Goal: Task Accomplishment & Management: Use online tool/utility

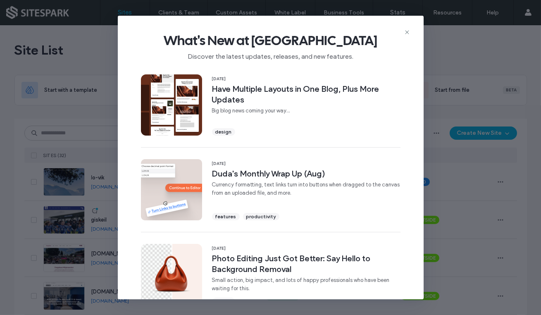
click at [407, 31] on icon at bounding box center [407, 32] width 7 height 7
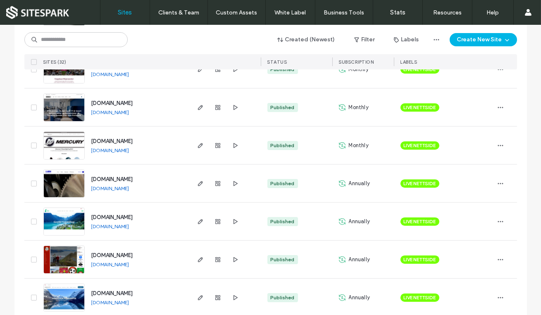
scroll to position [190, 0]
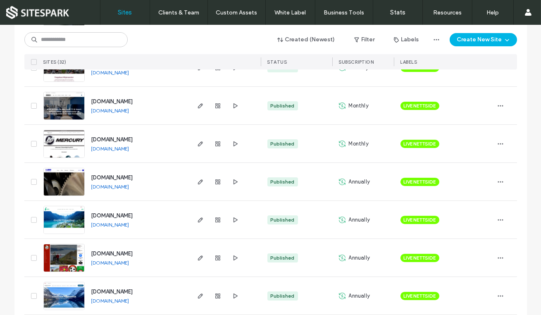
click at [216, 142] on icon "button" at bounding box center [217, 143] width 7 height 7
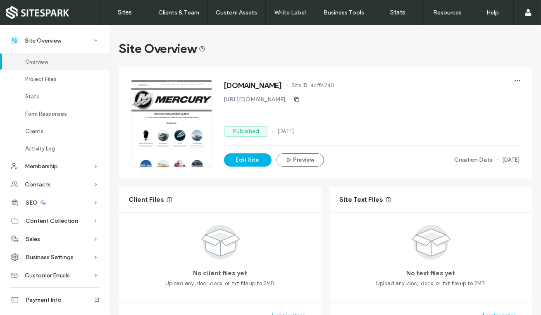
click at [92, 183] on icon at bounding box center [96, 184] width 8 height 8
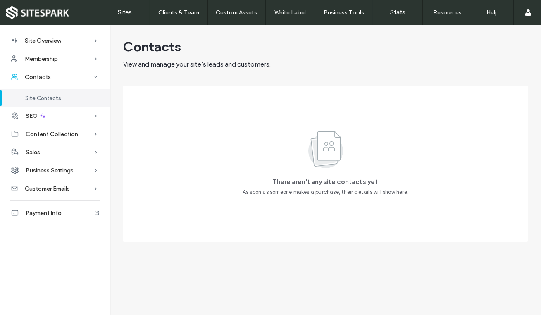
click at [95, 112] on icon at bounding box center [96, 116] width 8 height 8
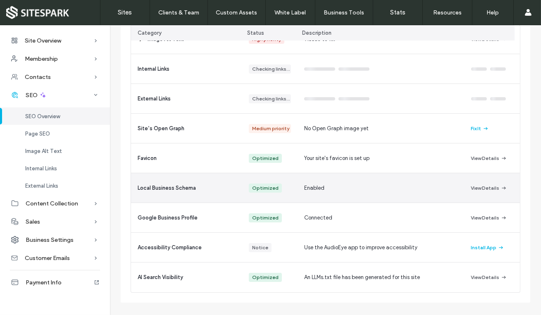
scroll to position [175, 0]
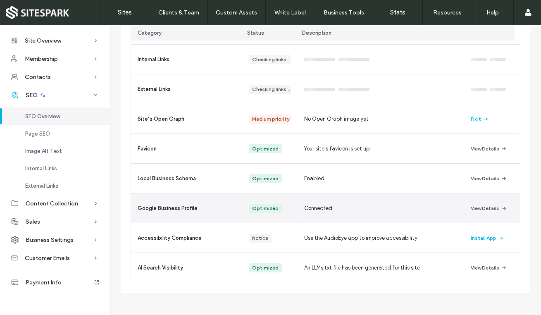
click at [299, 205] on div "Connected" at bounding box center [380, 207] width 166 height 29
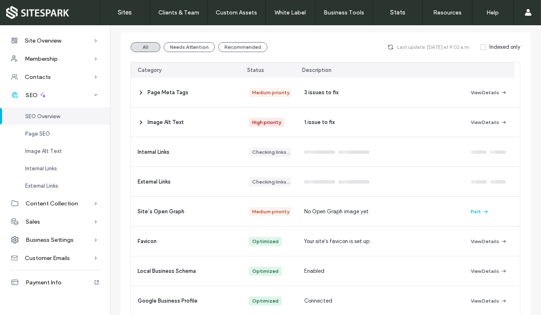
scroll to position [83, 0]
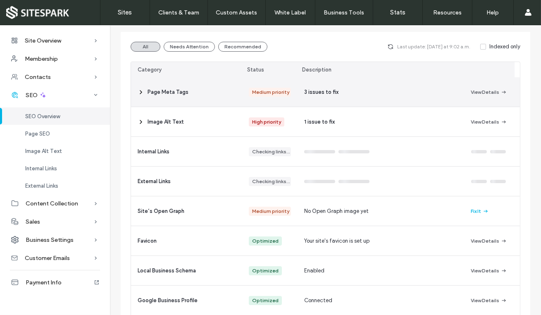
click at [331, 93] on span "3 issues to fix" at bounding box center [321, 92] width 34 height 8
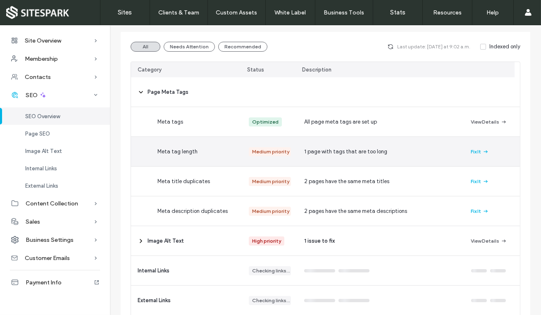
click at [471, 147] on button "Fix It" at bounding box center [480, 152] width 18 height 10
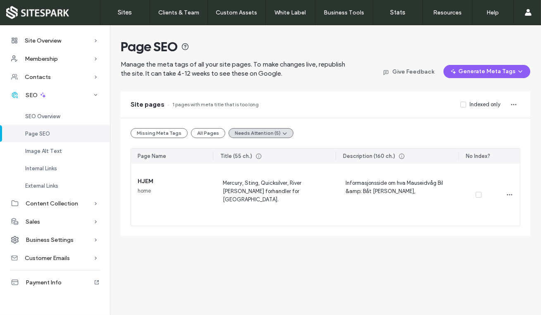
click at [60, 185] on div "External Links" at bounding box center [55, 185] width 110 height 17
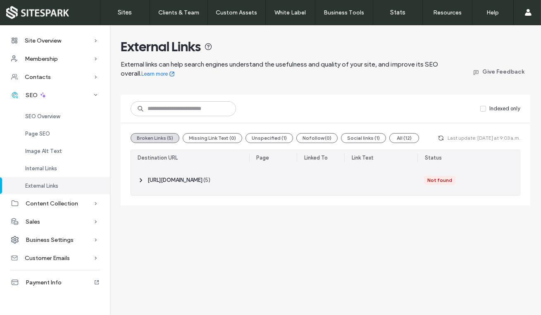
click at [210, 181] on span "( 5 )" at bounding box center [206, 180] width 7 height 8
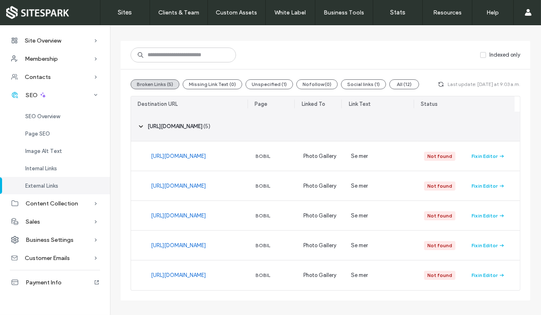
scroll to position [54, 0]
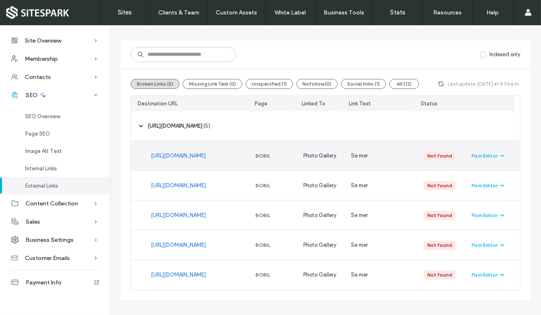
click at [199, 155] on link "[URL][DOMAIN_NAME]" at bounding box center [178, 156] width 55 height 8
click at [489, 153] on div "Fix in Editor" at bounding box center [484, 155] width 26 height 7
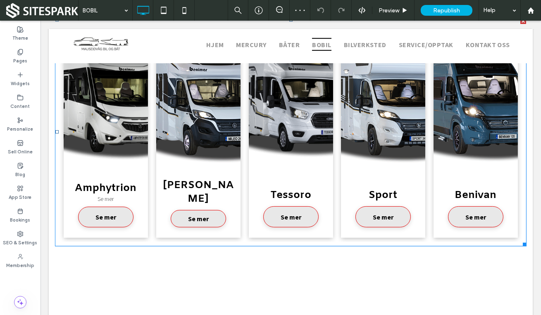
click at [104, 209] on span "Se mer" at bounding box center [105, 217] width 37 height 17
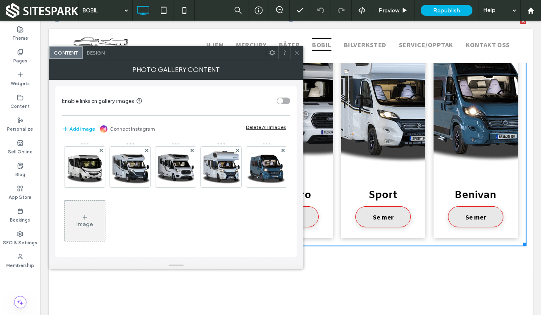
click at [95, 53] on span "Design" at bounding box center [96, 53] width 18 height 6
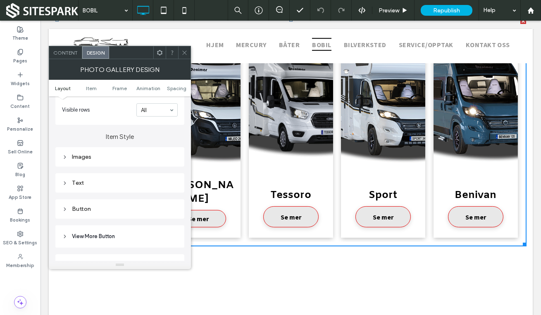
scroll to position [264, 0]
click at [86, 157] on div "Images" at bounding box center [120, 156] width 116 height 7
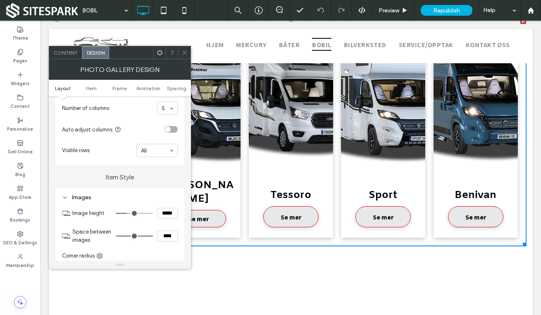
scroll to position [215, 0]
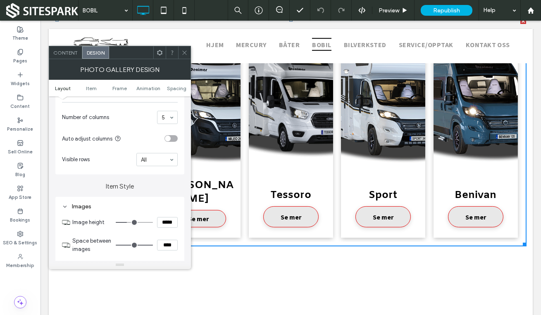
click at [75, 205] on div "Images" at bounding box center [120, 206] width 116 height 7
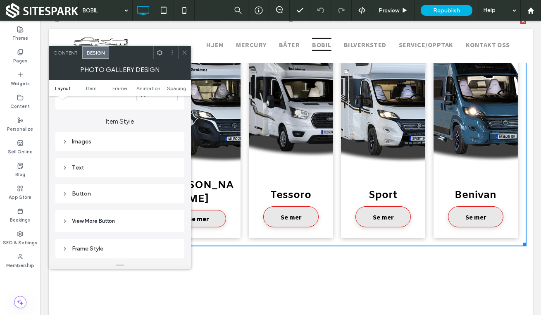
scroll to position [281, 0]
click at [86, 167] on div "Text" at bounding box center [120, 166] width 116 height 7
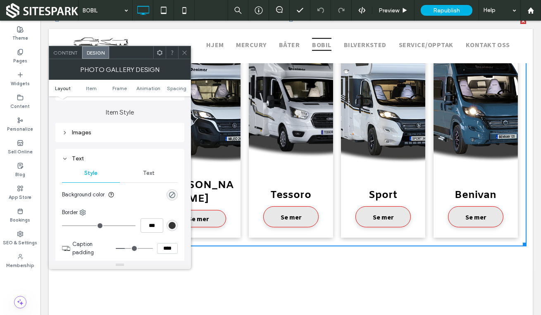
scroll to position [286, 0]
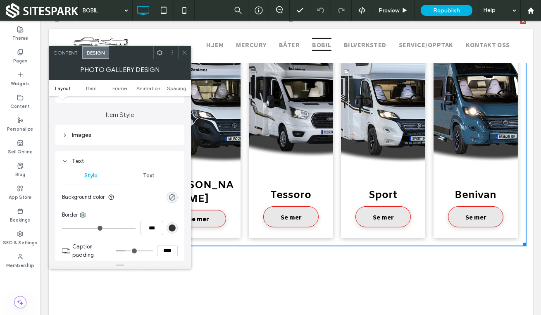
click at [75, 161] on div "Text" at bounding box center [120, 160] width 116 height 7
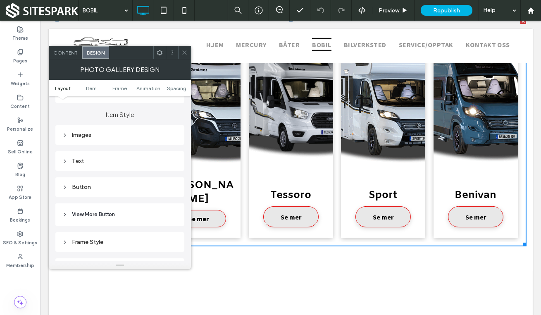
click at [79, 193] on div "Button" at bounding box center [120, 186] width 116 height 11
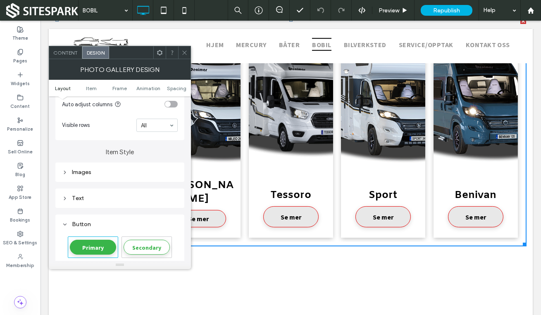
scroll to position [248, 0]
click at [95, 226] on div "Button" at bounding box center [120, 224] width 116 height 7
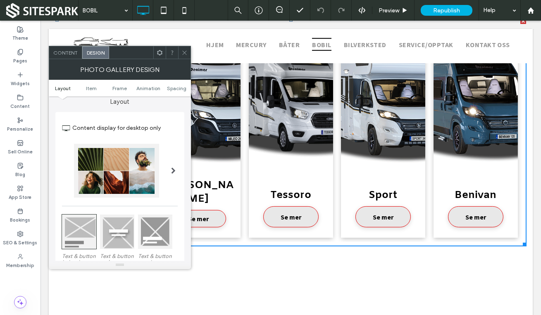
scroll to position [0, 0]
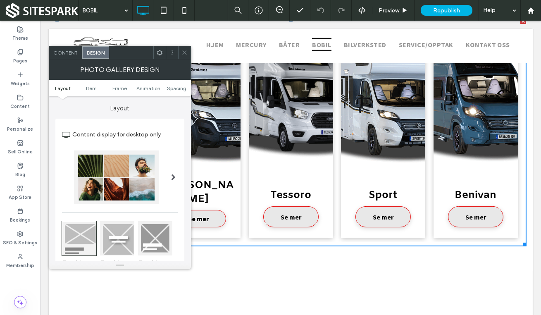
click at [186, 55] on icon at bounding box center [184, 53] width 6 height 6
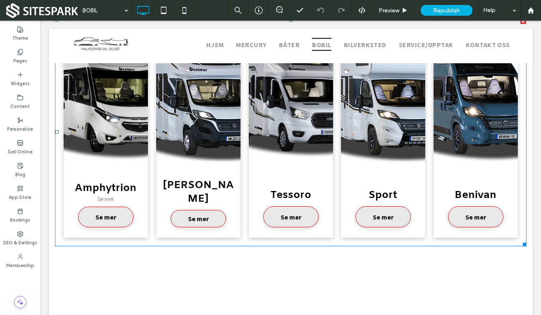
click at [115, 153] on link at bounding box center [106, 100] width 84 height 149
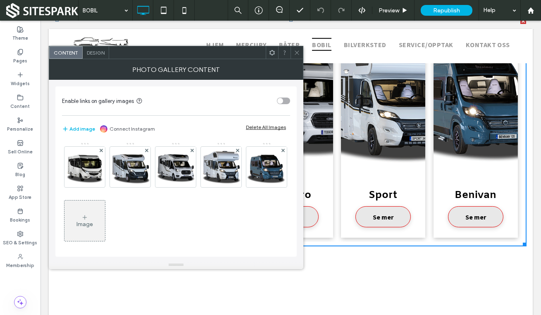
click at [86, 181] on img at bounding box center [84, 167] width 40 height 40
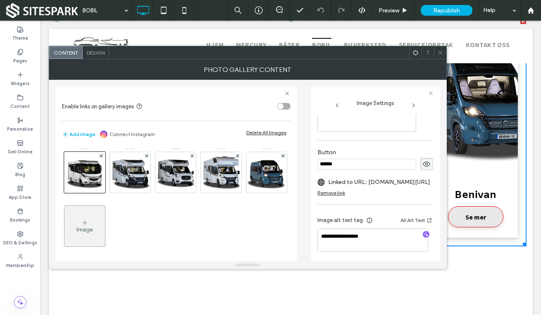
scroll to position [233, 0]
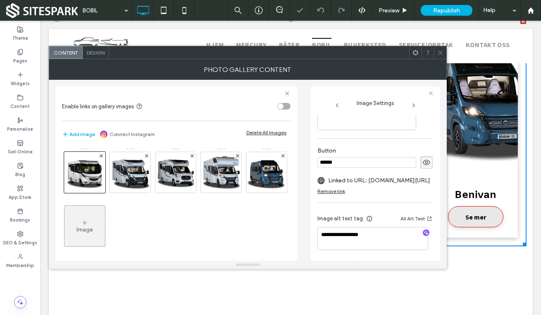
click at [433, 180] on span at bounding box center [434, 180] width 2 height 4
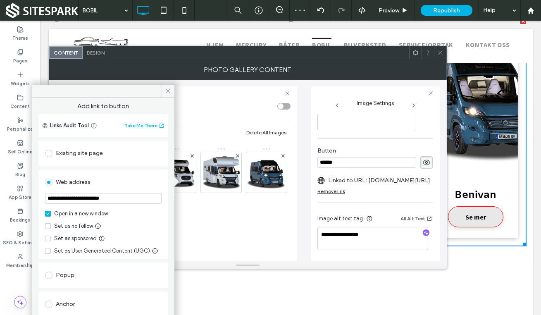
click at [130, 197] on input "**********" at bounding box center [103, 198] width 116 height 11
type input "**********"
click at [145, 229] on div "Set as no follow" at bounding box center [103, 226] width 116 height 8
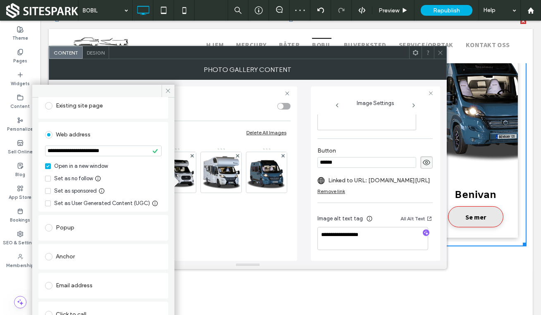
scroll to position [92, 0]
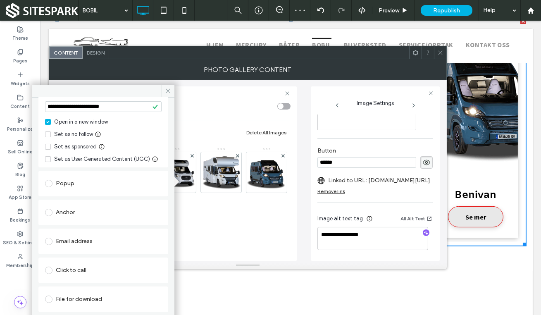
click at [145, 226] on div "**********" at bounding box center [103, 179] width 130 height 265
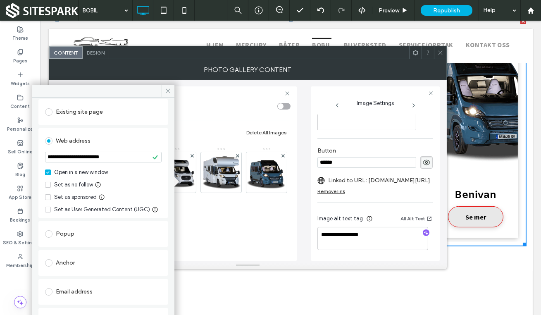
scroll to position [41, 0]
drag, startPoint x: 124, startPoint y: 157, endPoint x: 39, endPoint y: 155, distance: 84.3
click at [39, 155] on div "**********" at bounding box center [103, 173] width 130 height 90
click at [167, 91] on icon at bounding box center [168, 91] width 6 height 6
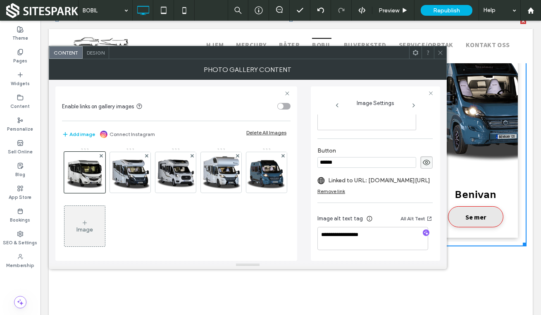
click at [128, 173] on img at bounding box center [130, 172] width 40 height 40
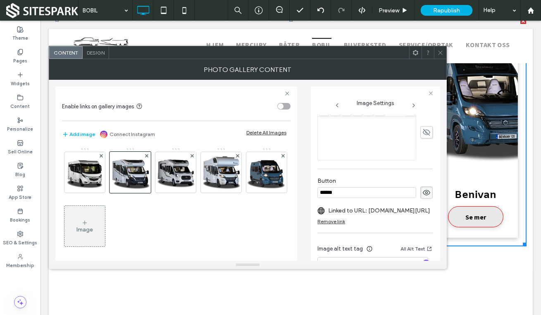
scroll to position [204, 0]
click at [433, 211] on span at bounding box center [434, 210] width 2 height 4
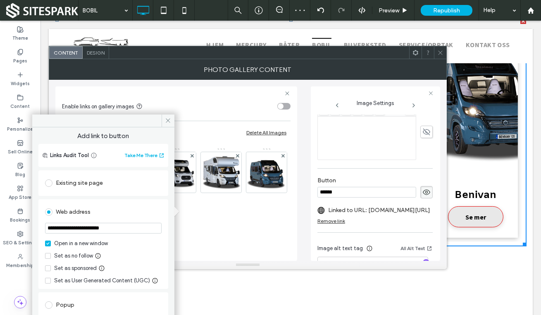
click at [127, 230] on input "**********" at bounding box center [103, 228] width 116 height 11
type input "**********"
click at [168, 117] on icon at bounding box center [168, 120] width 6 height 6
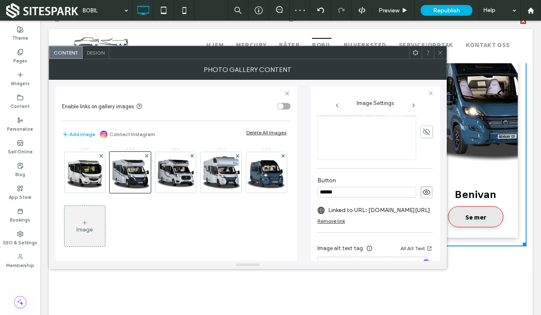
click at [176, 170] on img at bounding box center [175, 172] width 40 height 40
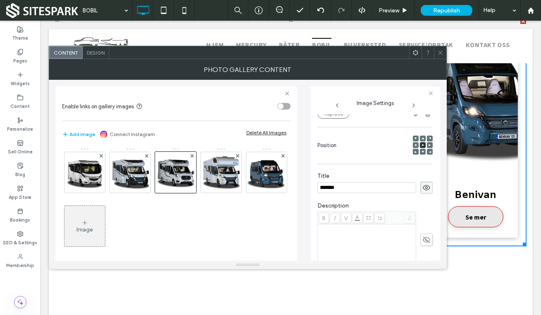
scroll to position [233, 0]
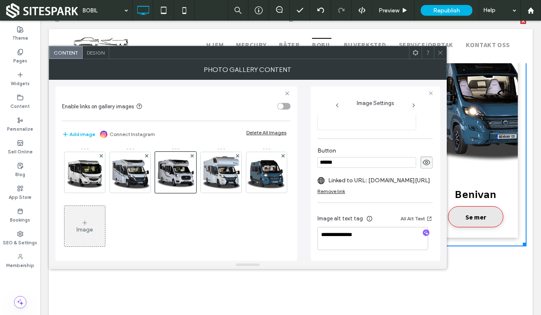
click at [433, 180] on span at bounding box center [434, 180] width 2 height 4
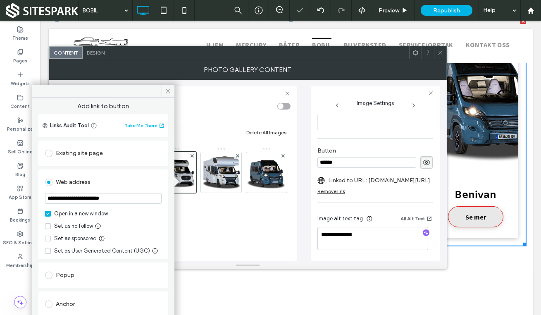
click at [132, 200] on input "**********" at bounding box center [103, 198] width 116 height 11
type input "**********"
click at [154, 223] on div "Set as no follow" at bounding box center [103, 226] width 116 height 8
click at [167, 87] on span at bounding box center [168, 91] width 13 height 12
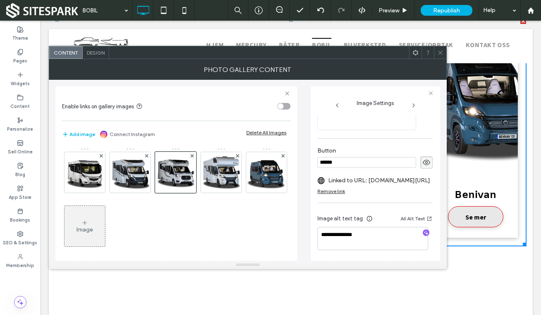
click at [222, 181] on img at bounding box center [221, 172] width 40 height 40
click at [426, 177] on section "Linked to URL: www.benimar.es/en" at bounding box center [374, 180] width 115 height 15
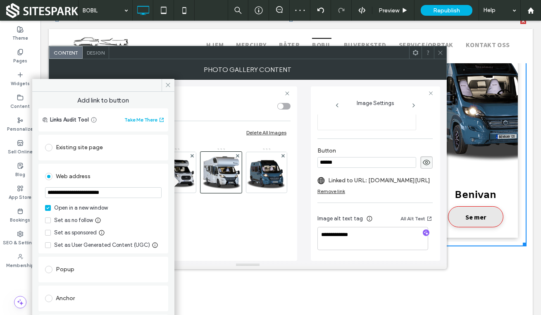
click at [127, 192] on input "**********" at bounding box center [103, 192] width 116 height 11
type input "**********"
click at [157, 216] on div "**********" at bounding box center [103, 209] width 130 height 90
click at [166, 85] on icon at bounding box center [168, 85] width 6 height 6
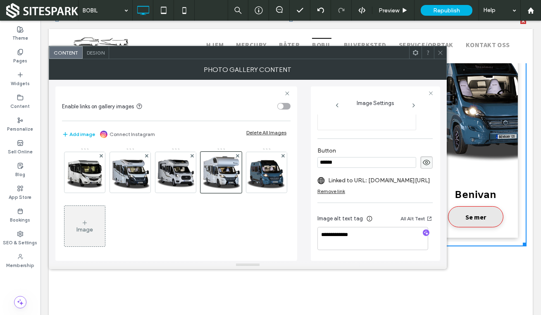
click at [246, 193] on img at bounding box center [266, 172] width 40 height 40
click at [428, 180] on div "Name: Benivan-1920w.png Size: 500x500 Replace Position Title ******* Descriptio…" at bounding box center [375, 187] width 116 height 146
click at [424, 180] on section "Linked to URL: www.benimar.es/en" at bounding box center [374, 180] width 115 height 15
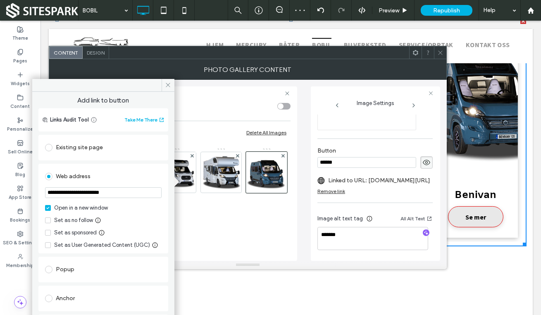
click at [138, 194] on input "**********" at bounding box center [103, 192] width 116 height 11
type input "**********"
click at [152, 216] on div "Set as no follow" at bounding box center [103, 220] width 116 height 8
click at [169, 85] on icon at bounding box center [168, 85] width 6 height 6
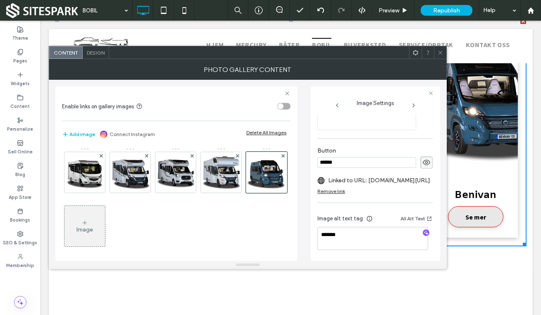
click at [430, 93] on icon at bounding box center [430, 92] width 5 height 5
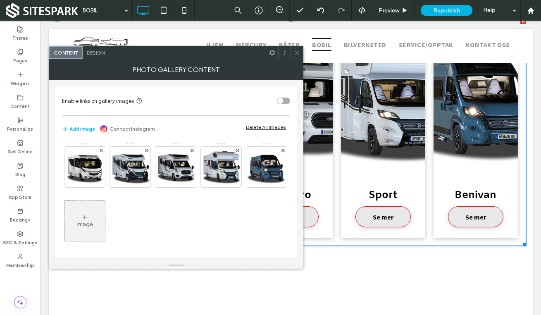
scroll to position [2, 0]
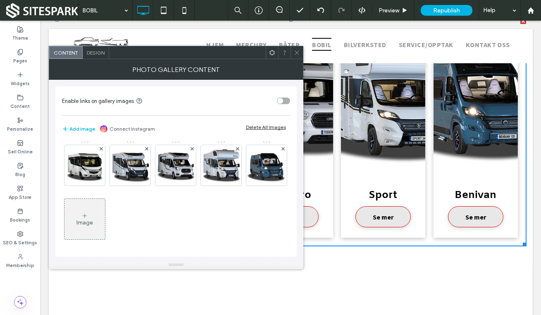
click at [298, 50] on icon at bounding box center [297, 53] width 6 height 6
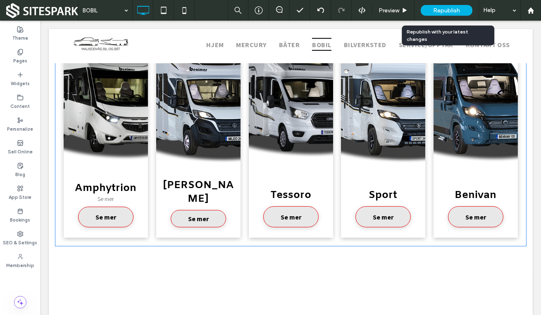
click at [444, 12] on span "Republish" at bounding box center [446, 10] width 27 height 7
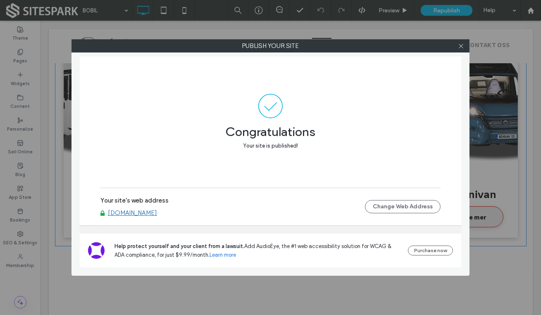
click at [461, 44] on icon at bounding box center [461, 46] width 6 height 6
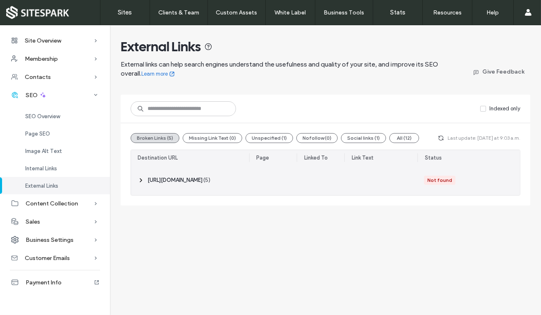
click at [210, 181] on span "( 5 )" at bounding box center [206, 180] width 7 height 8
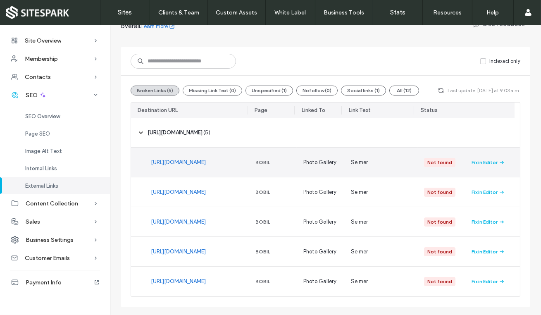
scroll to position [61, 0]
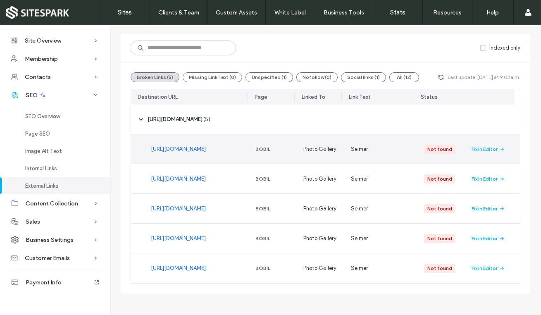
click at [480, 147] on div "Fix in Editor" at bounding box center [484, 148] width 26 height 7
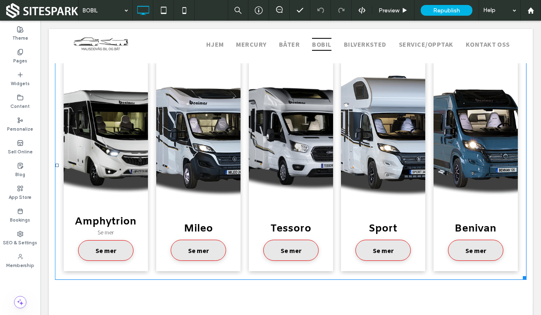
click at [116, 250] on span "Se mer" at bounding box center [105, 250] width 37 height 17
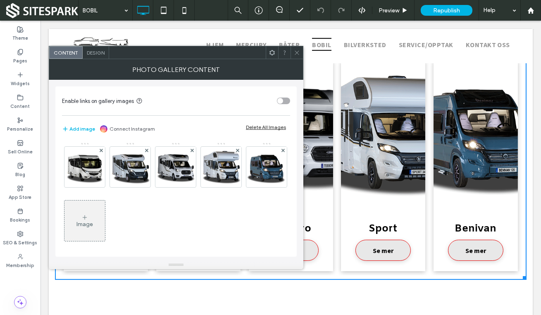
click at [91, 176] on img at bounding box center [84, 167] width 40 height 40
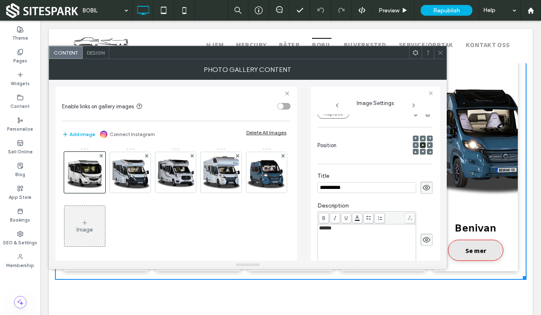
scroll to position [233, 0]
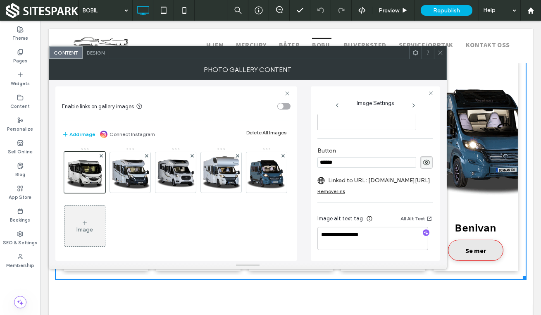
click at [441, 52] on icon at bounding box center [440, 53] width 6 height 6
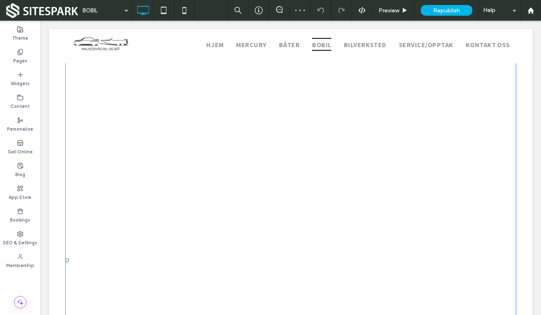
scroll to position [687, 0]
click at [65, 12] on span at bounding box center [65, 12] width 0 height 0
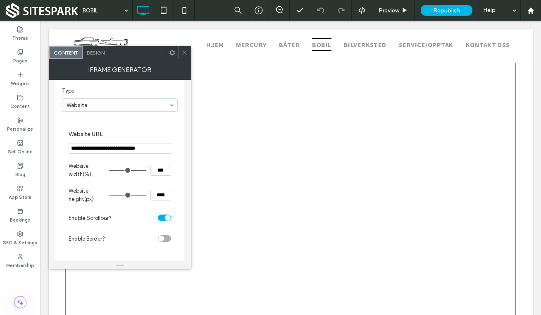
scroll to position [102, 0]
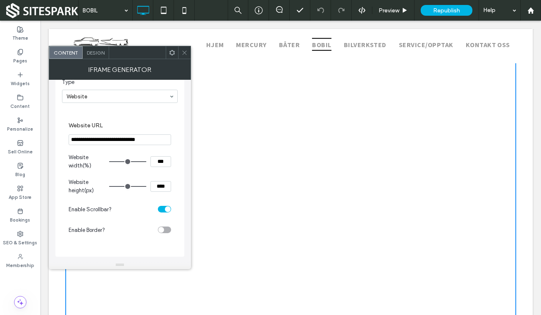
click at [184, 52] on use at bounding box center [184, 52] width 4 height 4
